Goal: Task Accomplishment & Management: Manage account settings

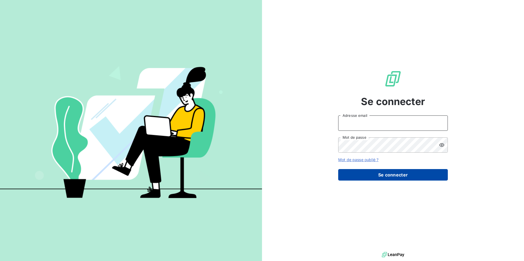
type input "[EMAIL_ADDRESS][DOMAIN_NAME]"
click at [396, 178] on button "Se connecter" at bounding box center [393, 175] width 110 height 12
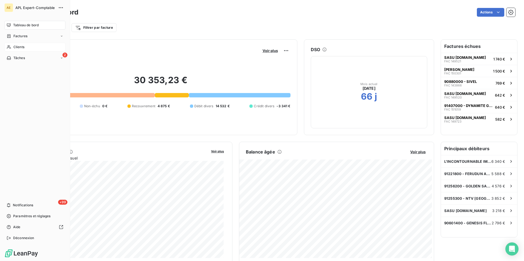
click at [33, 48] on div "Clients" at bounding box center [34, 47] width 61 height 9
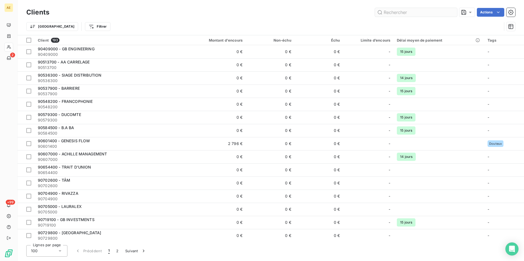
click at [395, 13] on input "text" at bounding box center [416, 12] width 82 height 9
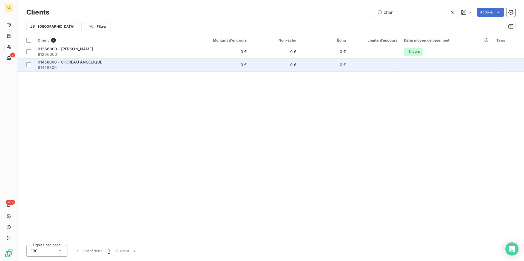
type input "cher"
click at [88, 66] on span "91458800" at bounding box center [109, 67] width 142 height 5
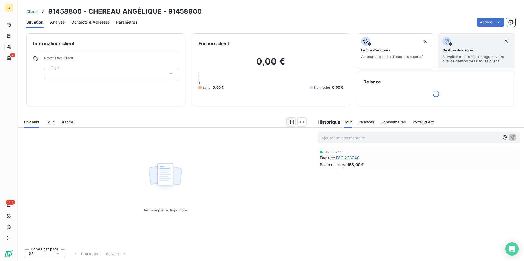
click at [345, 162] on span "Paiement reçu" at bounding box center [333, 165] width 26 height 6
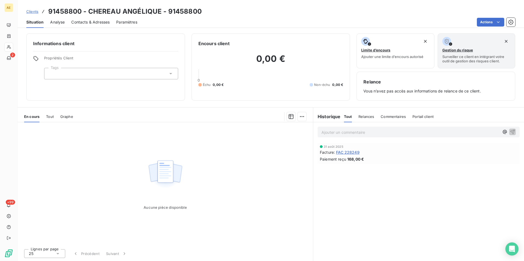
click at [347, 154] on span "FAC 228249" at bounding box center [348, 153] width 24 height 6
